Goal: Navigation & Orientation: Find specific page/section

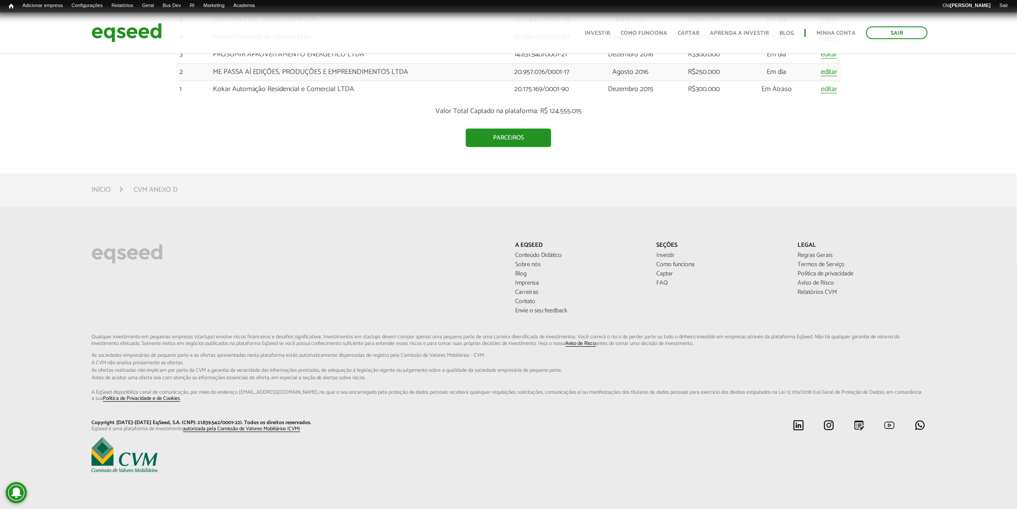
click at [636, 459] on div at bounding box center [509, 455] width 848 height 37
click at [163, 40] on link "Parcerias" at bounding box center [173, 41] width 70 height 9
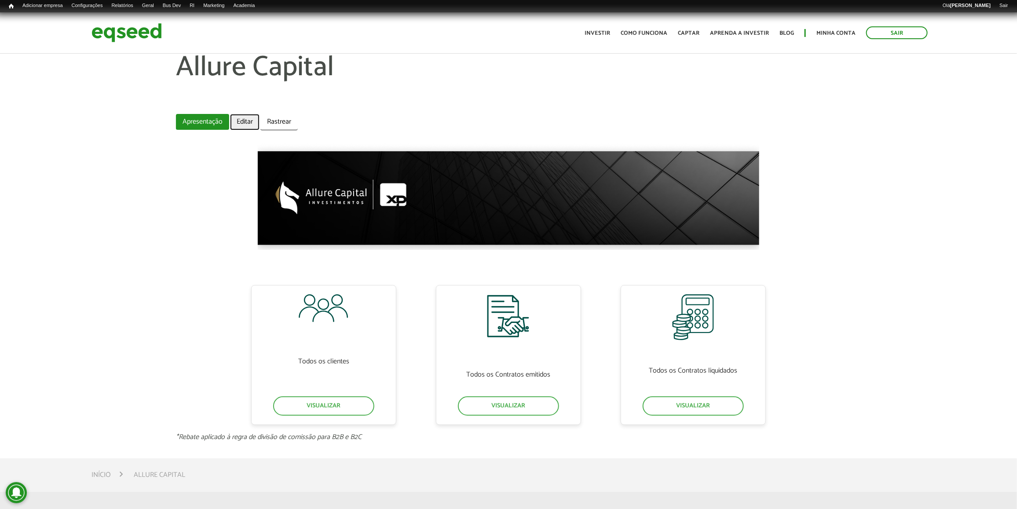
click at [258, 124] on link "Editar" at bounding box center [244, 122] width 29 height 16
click at [539, 407] on link "Visualizar" at bounding box center [508, 405] width 101 height 19
click at [747, 405] on div "Todos os Contratos liquidados Visualizar" at bounding box center [693, 355] width 145 height 140
click at [733, 401] on link "Visualizar" at bounding box center [693, 405] width 101 height 19
click at [667, 400] on link "Visualizar" at bounding box center [693, 405] width 101 height 19
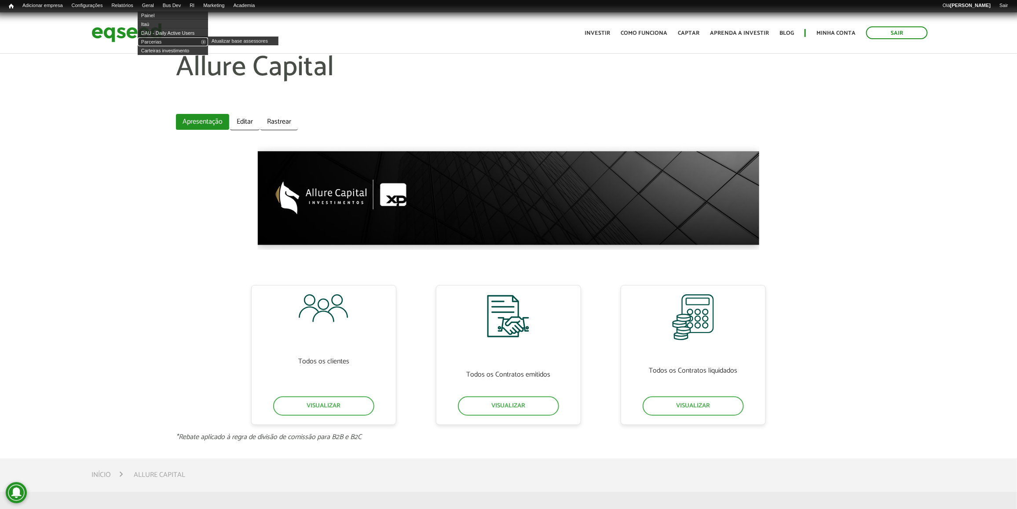
click at [170, 38] on link "Parcerias" at bounding box center [173, 41] width 70 height 9
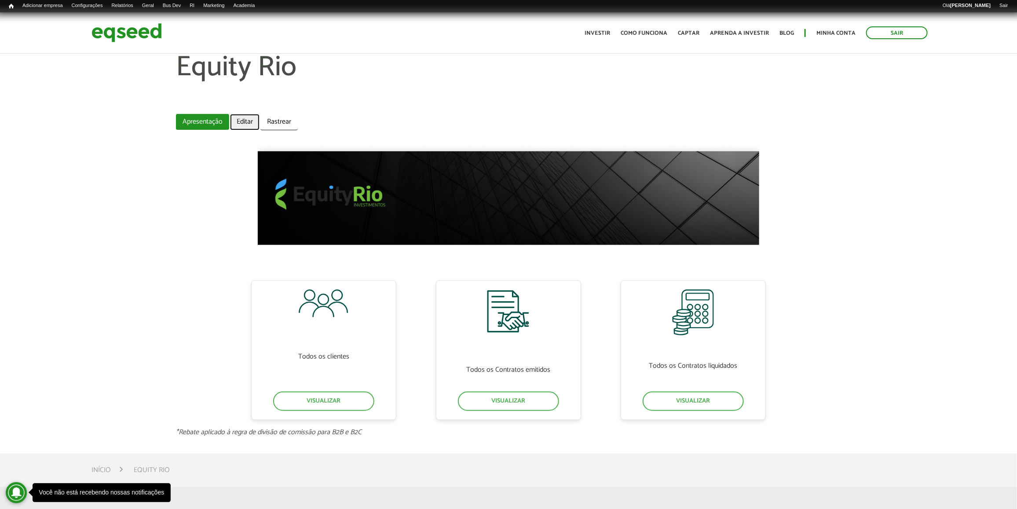
click at [238, 117] on link "Editar" at bounding box center [244, 122] width 29 height 16
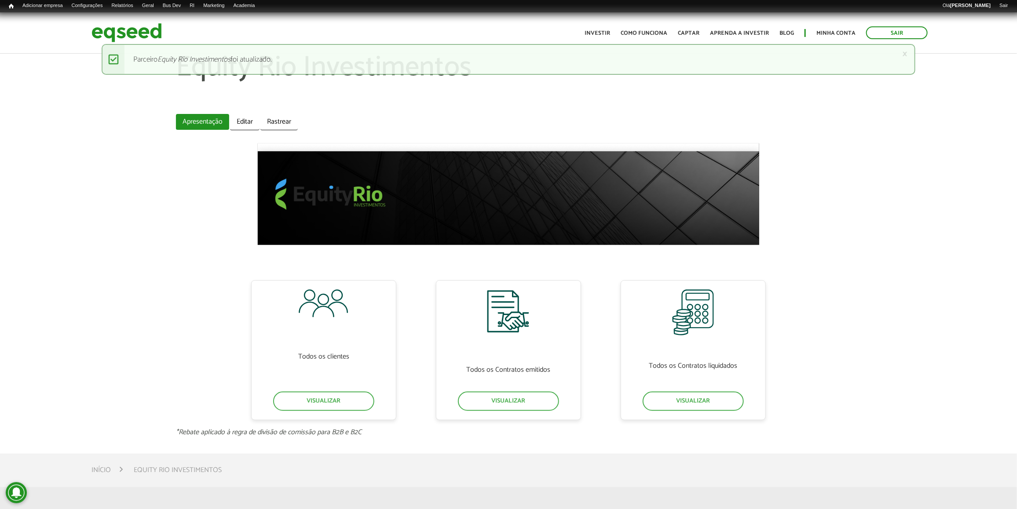
click at [856, 324] on div "Equity Rio Investimentos Abas primárias Apresentação (aba ativa) Editar Rastrea…" at bounding box center [508, 244] width 1017 height 384
click at [358, 400] on link "Visualizar" at bounding box center [323, 401] width 101 height 19
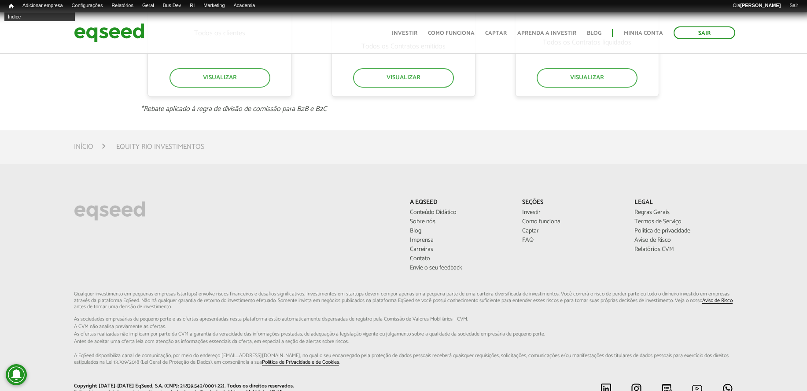
scroll to position [185, 0]
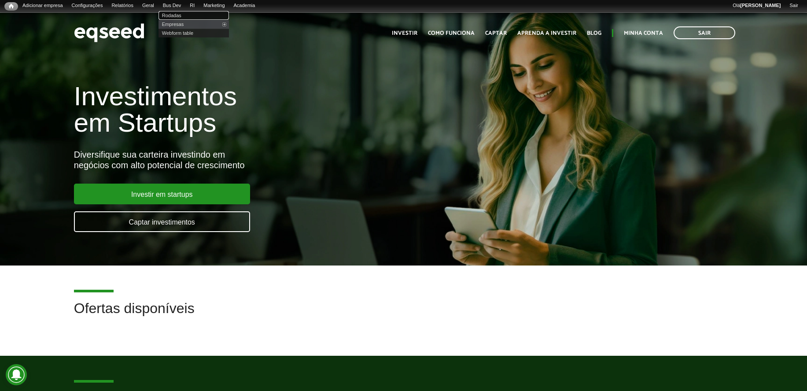
click at [191, 16] on link "Rodadas" at bounding box center [193, 15] width 70 height 9
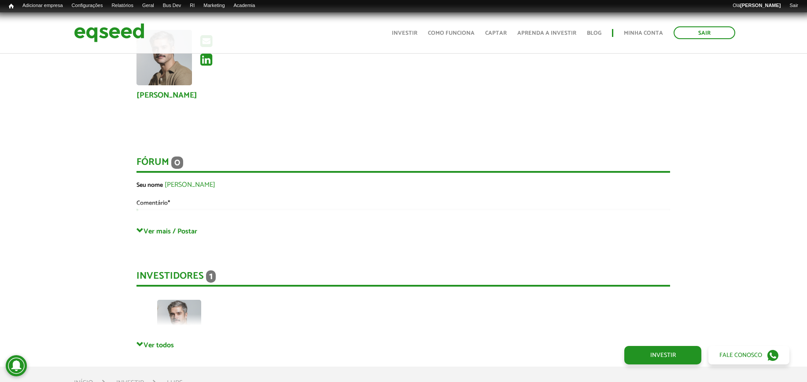
scroll to position [1320, 0]
